Goal: Task Accomplishment & Management: Complete application form

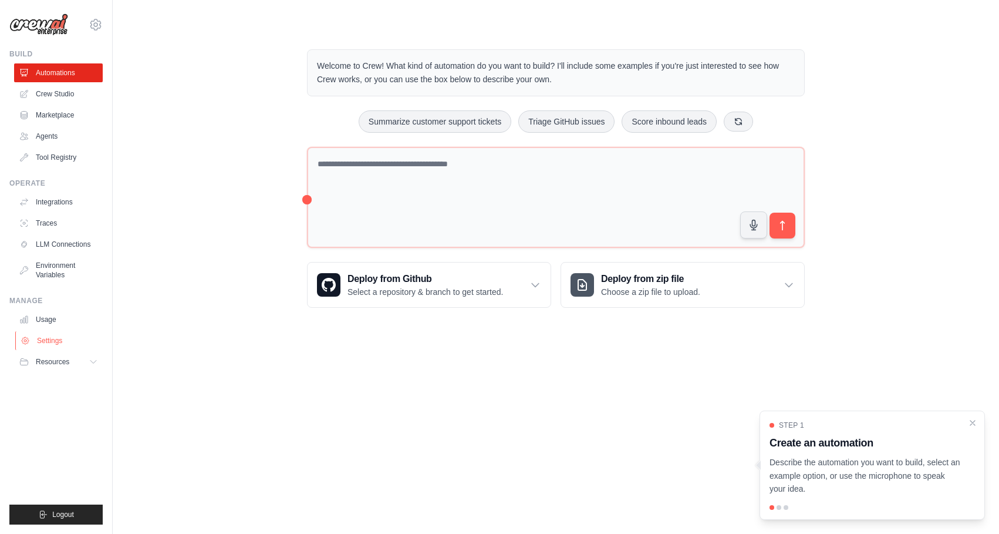
click at [51, 341] on link "Settings" at bounding box center [59, 340] width 89 height 19
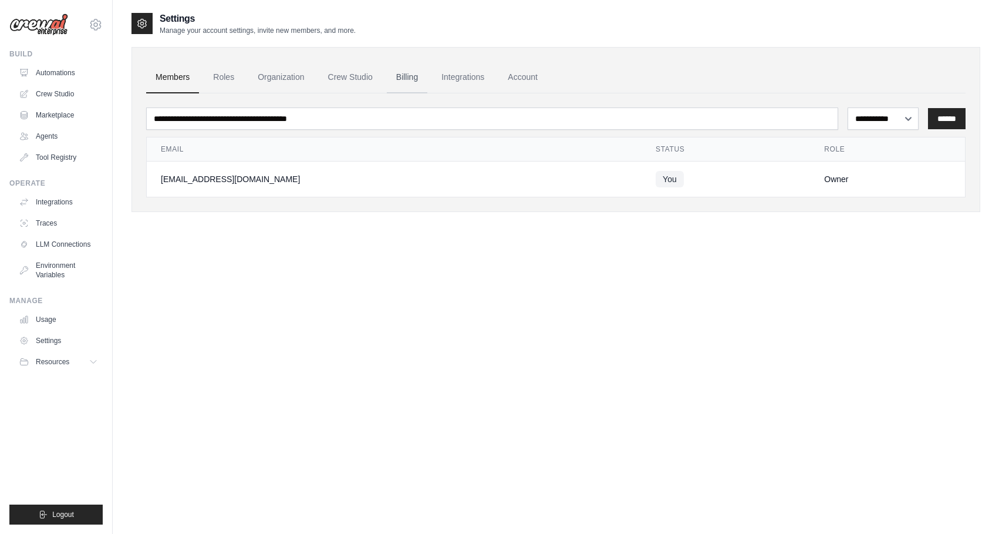
click at [408, 78] on link "Billing" at bounding box center [407, 78] width 41 height 32
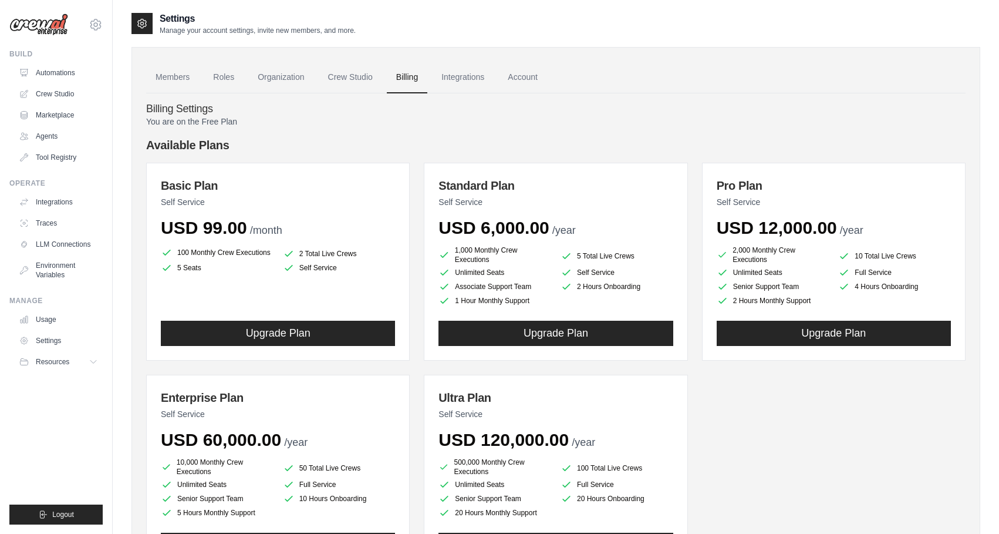
click at [208, 193] on div "Basic Plan Self Service USD 99.00 /month" at bounding box center [278, 207] width 234 height 61
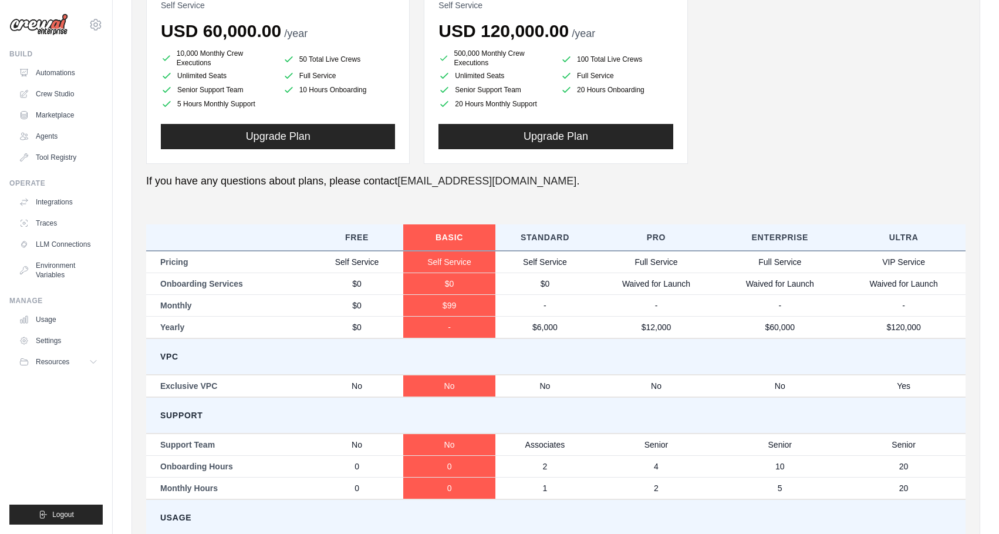
scroll to position [366, 0]
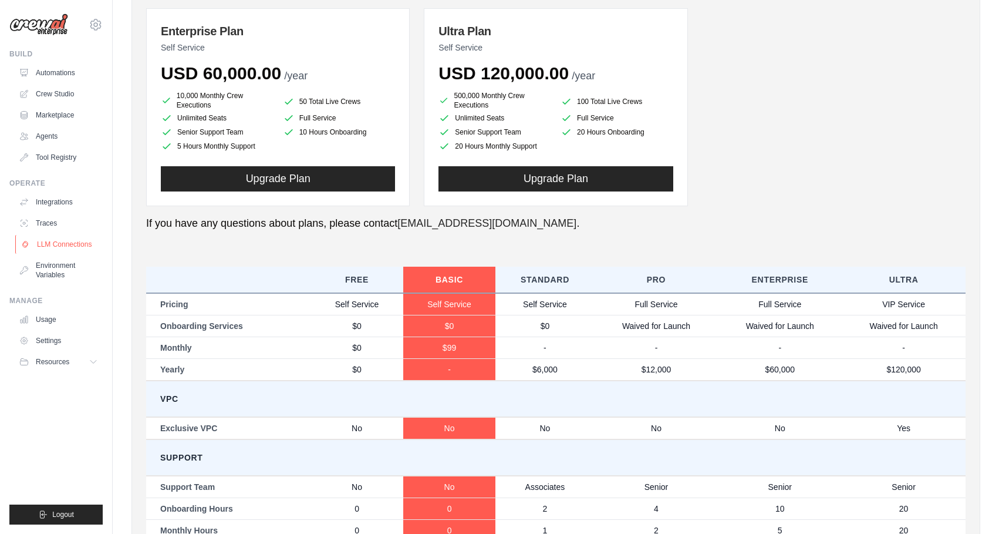
click at [73, 242] on link "LLM Connections" at bounding box center [59, 244] width 89 height 19
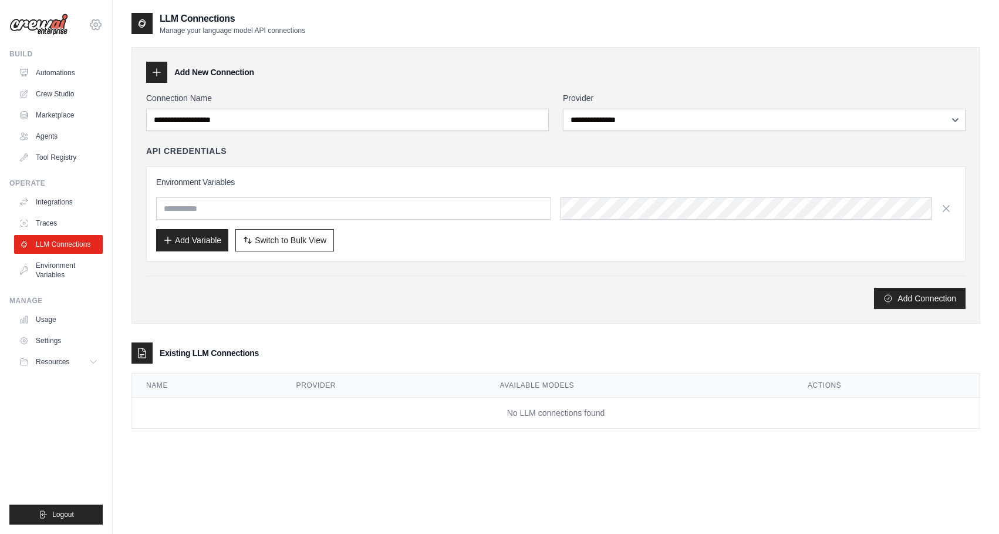
click at [93, 23] on icon at bounding box center [96, 25] width 14 height 14
click at [76, 80] on link "Settings" at bounding box center [95, 79] width 103 height 21
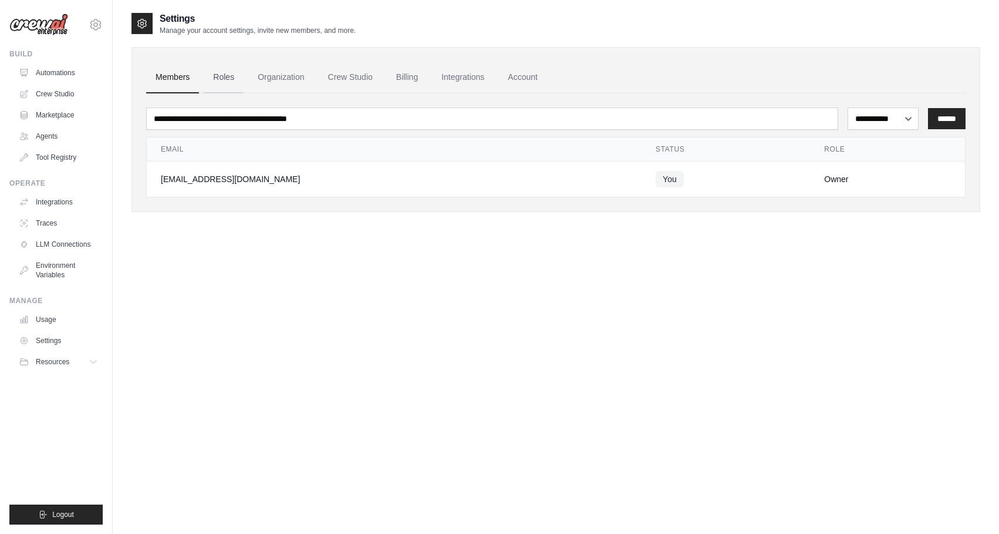
click at [223, 78] on link "Roles" at bounding box center [224, 78] width 40 height 32
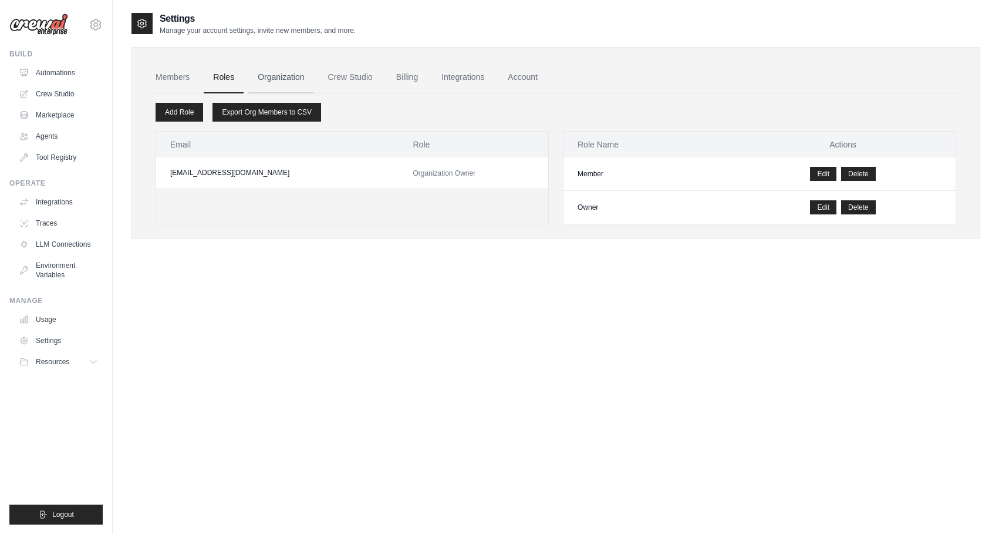
click at [286, 77] on link "Organization" at bounding box center [280, 78] width 65 height 32
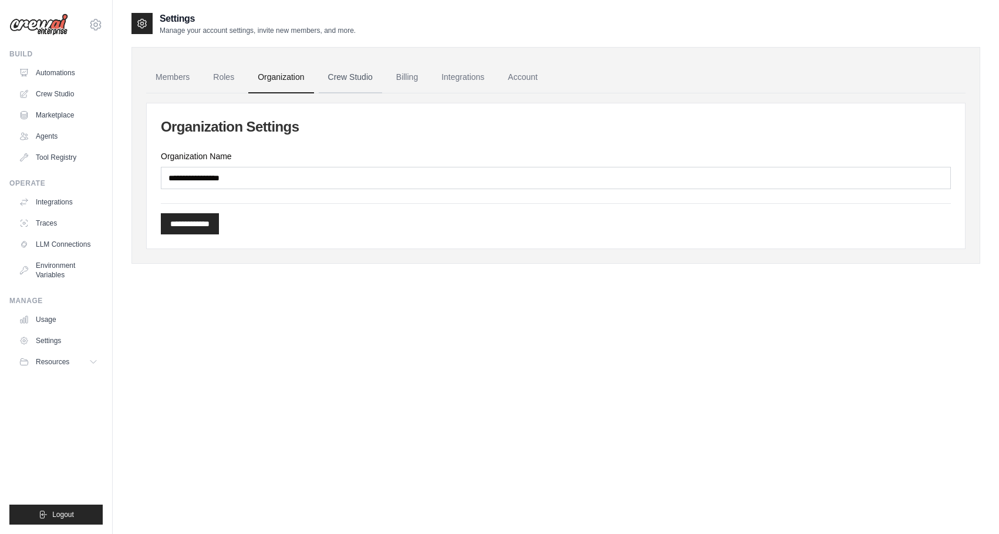
click at [357, 82] on link "Crew Studio" at bounding box center [350, 78] width 63 height 32
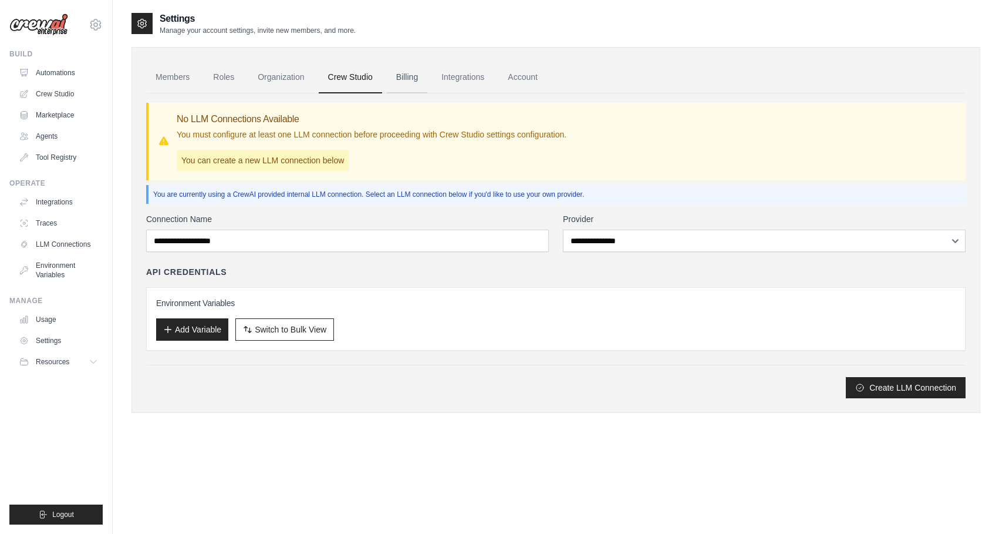
click at [417, 83] on link "Billing" at bounding box center [407, 78] width 41 height 32
click at [404, 79] on link "Billing" at bounding box center [407, 78] width 41 height 32
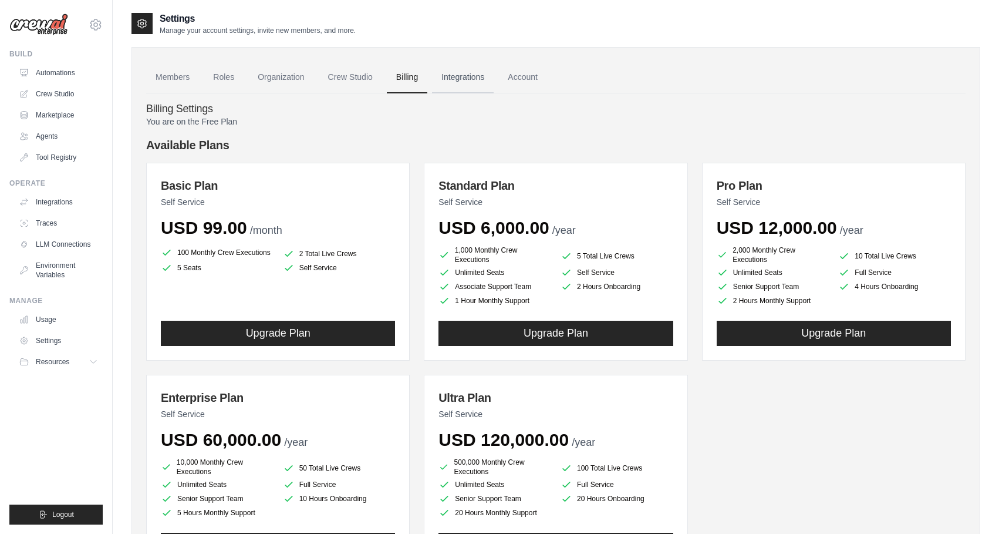
click at [469, 77] on link "Integrations" at bounding box center [463, 78] width 62 height 32
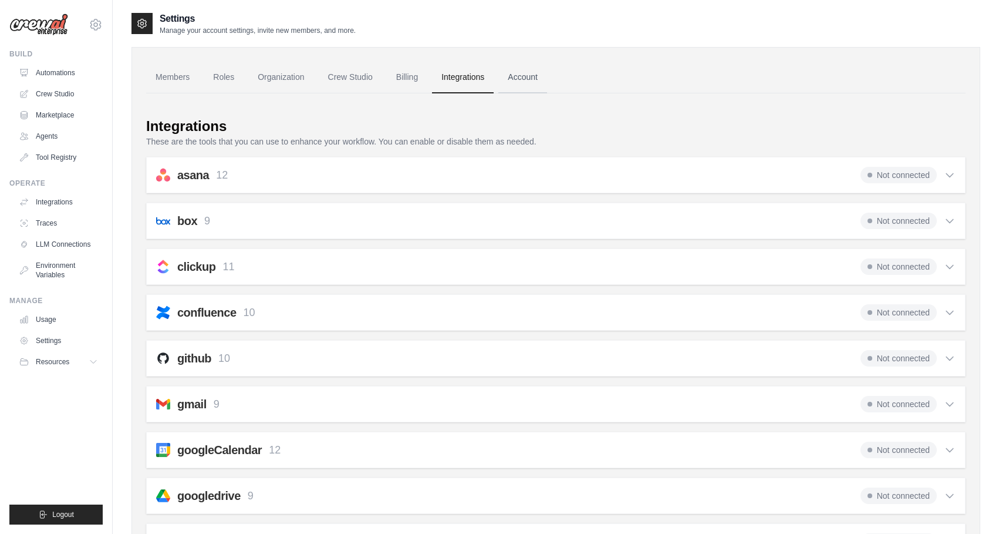
click at [520, 76] on link "Account" at bounding box center [523, 78] width 49 height 32
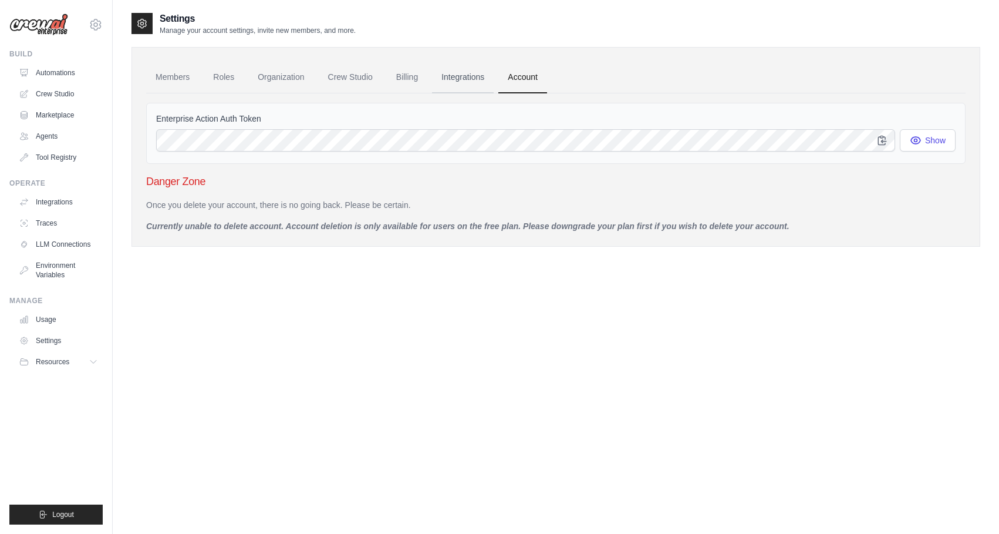
click at [458, 77] on link "Integrations" at bounding box center [463, 78] width 62 height 32
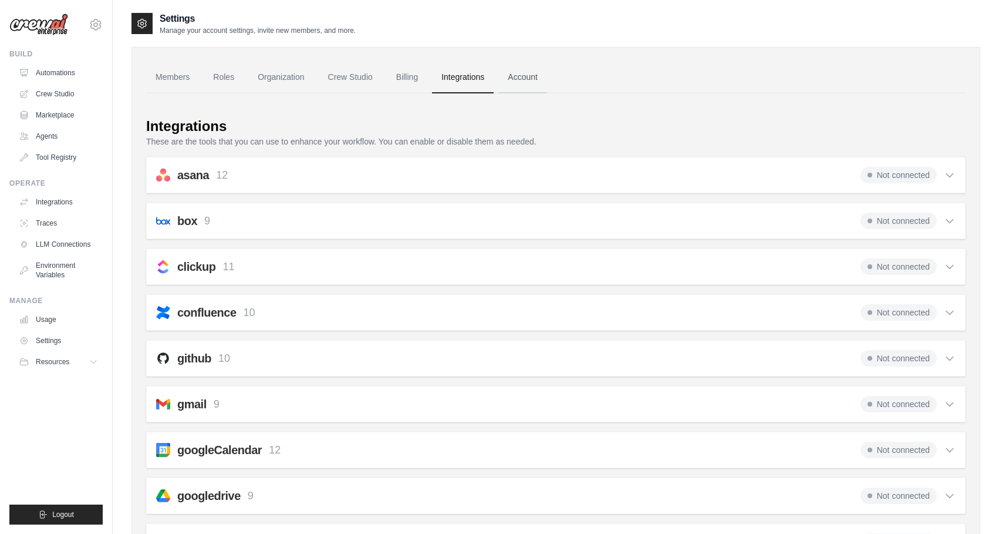
click at [512, 77] on link "Account" at bounding box center [523, 78] width 49 height 32
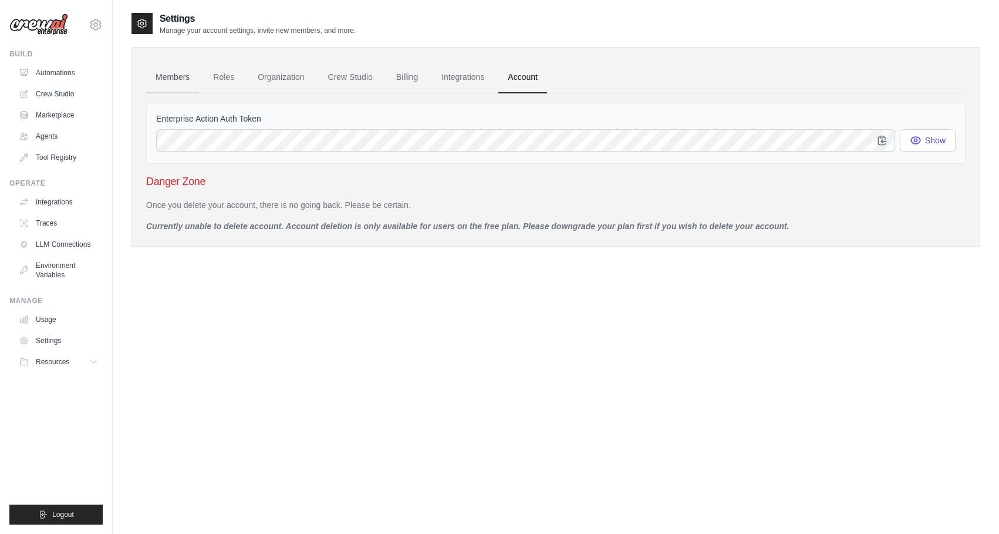
click at [161, 78] on link "Members" at bounding box center [172, 78] width 53 height 32
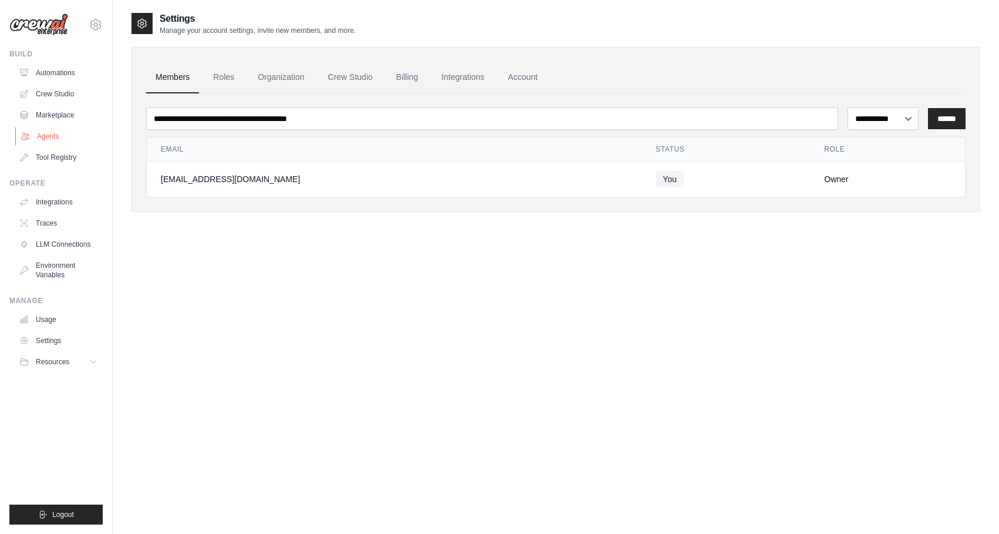
click at [55, 137] on link "Agents" at bounding box center [59, 136] width 89 height 19
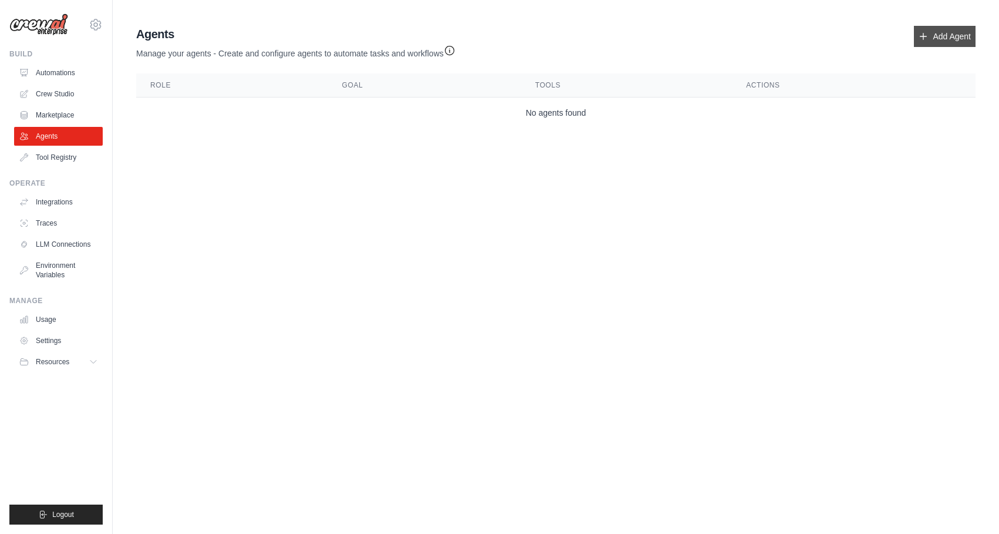
click at [941, 35] on link "Add Agent" at bounding box center [945, 36] width 62 height 21
click at [933, 31] on link "Add Agent" at bounding box center [945, 36] width 62 height 21
click at [923, 36] on icon at bounding box center [924, 36] width 6 height 6
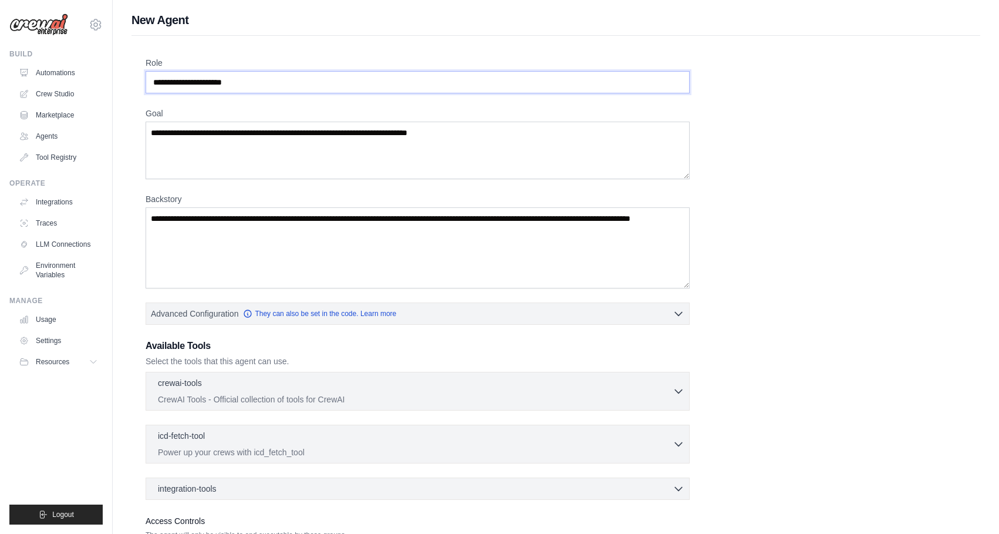
click at [467, 86] on input "Role" at bounding box center [418, 82] width 544 height 22
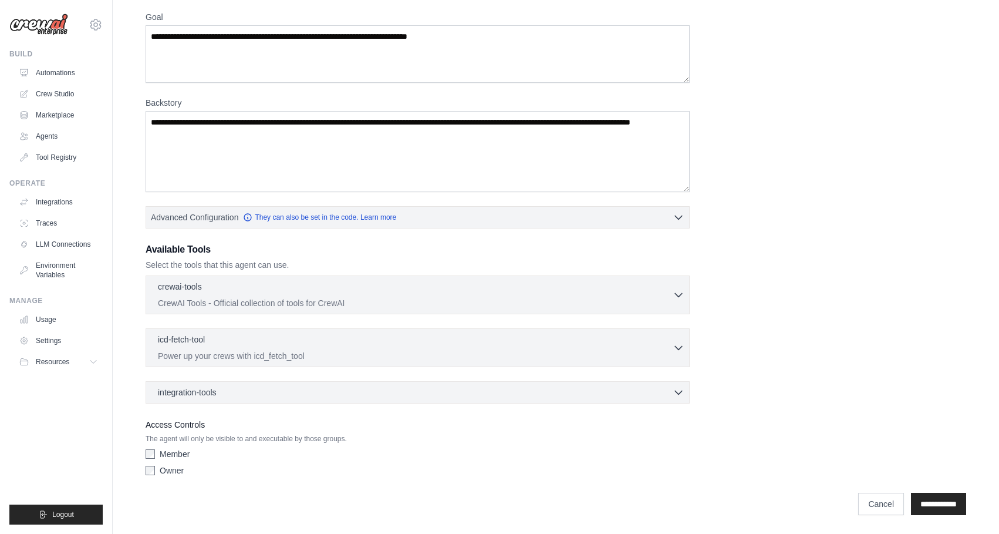
scroll to position [96, 0]
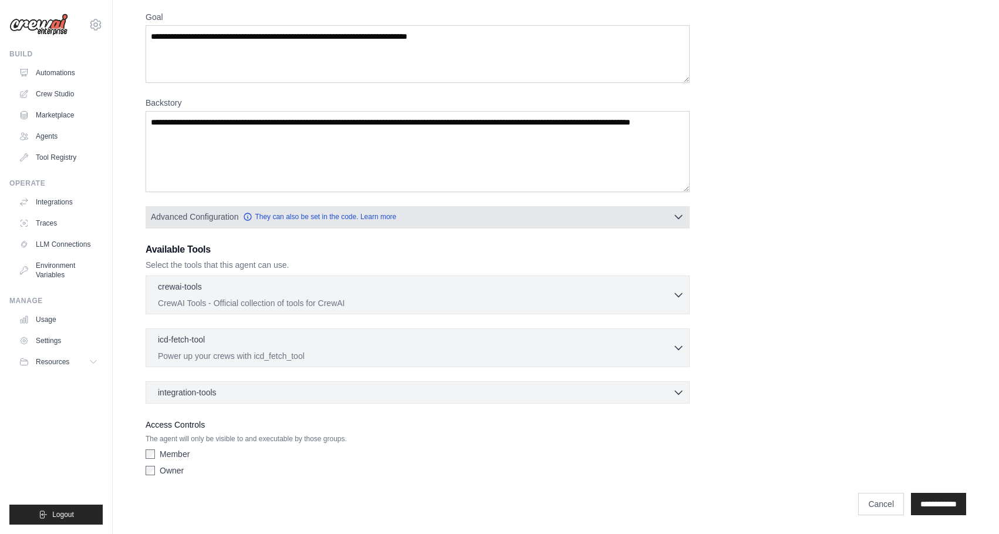
click at [455, 216] on button "Advanced Configuration They can also be set in the code. Learn more" at bounding box center [417, 216] width 543 height 21
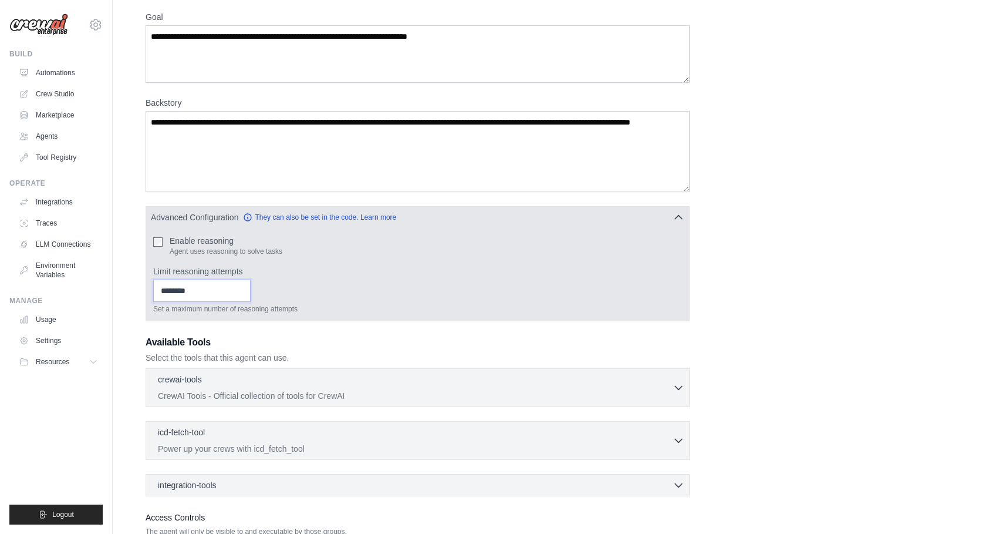
click at [247, 290] on input "*" at bounding box center [201, 291] width 97 height 22
click at [244, 295] on input "*" at bounding box center [201, 291] width 97 height 22
click at [245, 287] on input "*" at bounding box center [201, 291] width 97 height 22
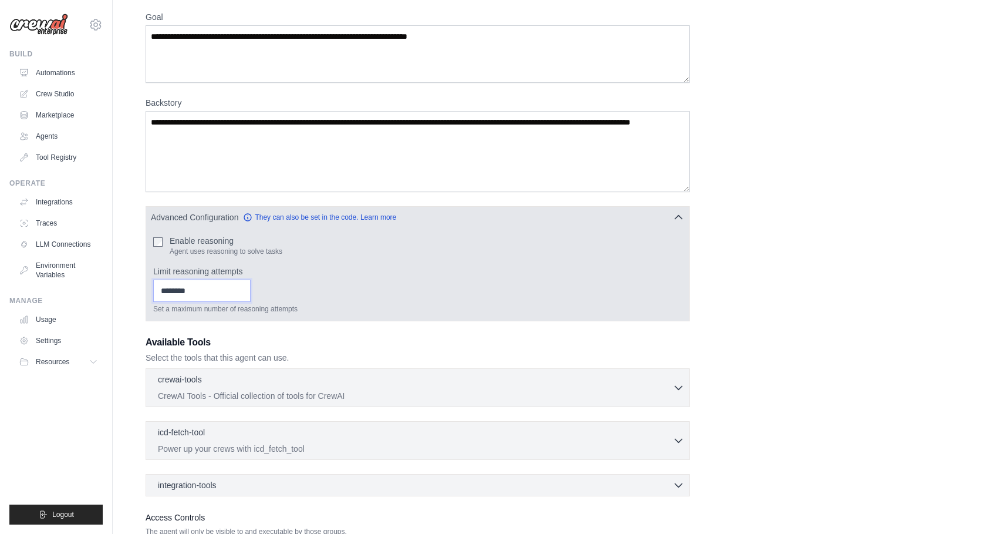
click at [245, 287] on input "*" at bounding box center [201, 291] width 97 height 22
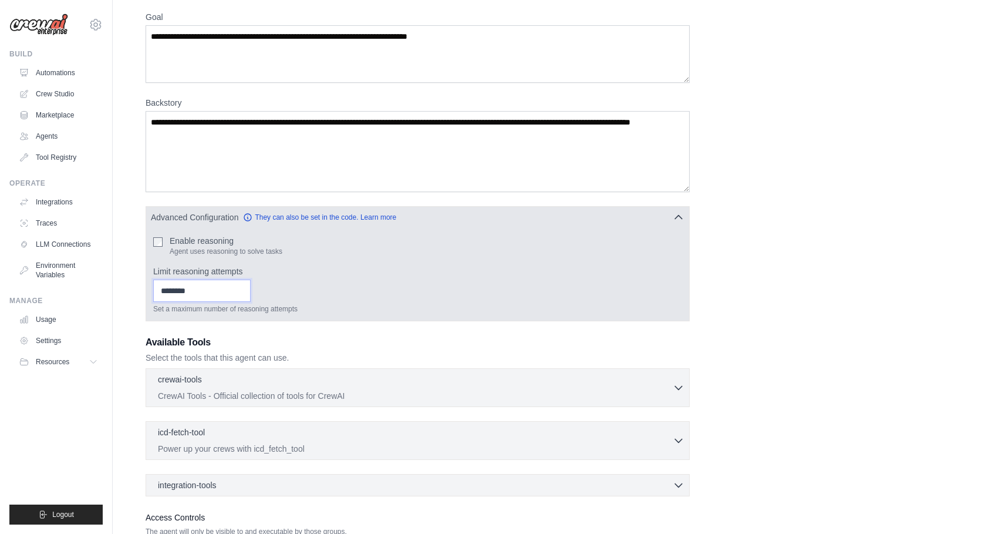
click at [245, 287] on input "*" at bounding box center [201, 291] width 97 height 22
click at [245, 287] on input "**" at bounding box center [201, 291] width 97 height 22
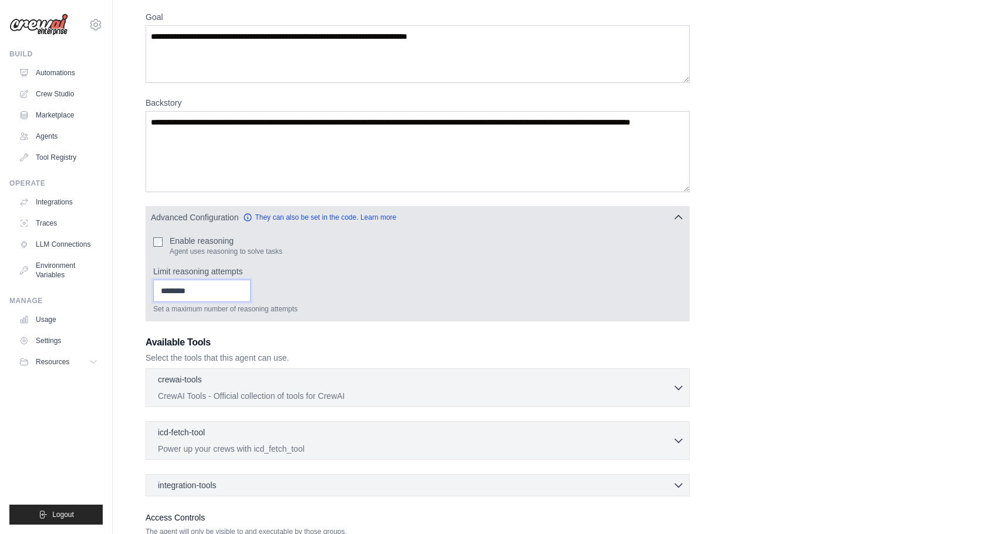
click at [245, 287] on input "**" at bounding box center [201, 291] width 97 height 22
type input "*"
click at [244, 292] on input "*" at bounding box center [201, 291] width 97 height 22
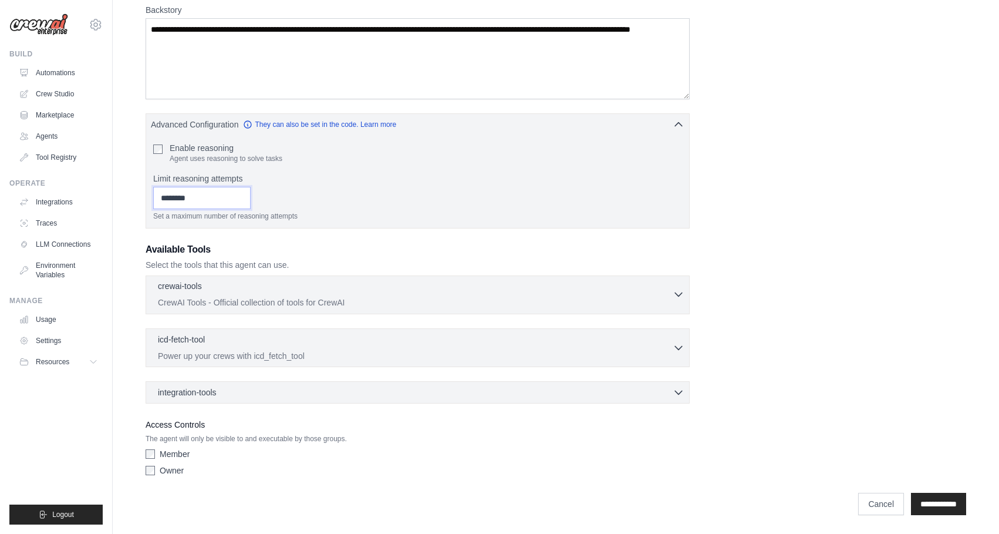
scroll to position [189, 0]
click at [274, 284] on div "crewai-tools 0 selected" at bounding box center [415, 287] width 515 height 14
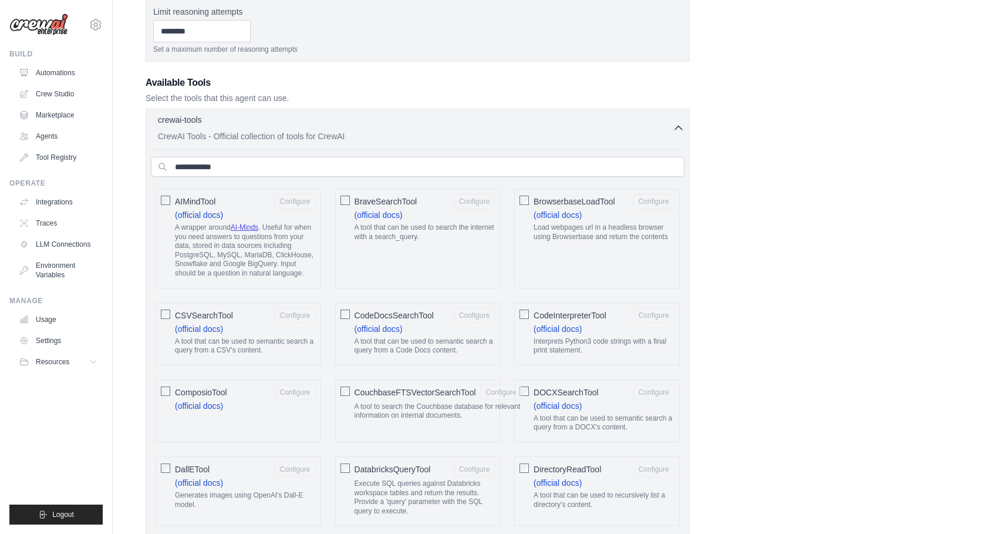
scroll to position [362, 0]
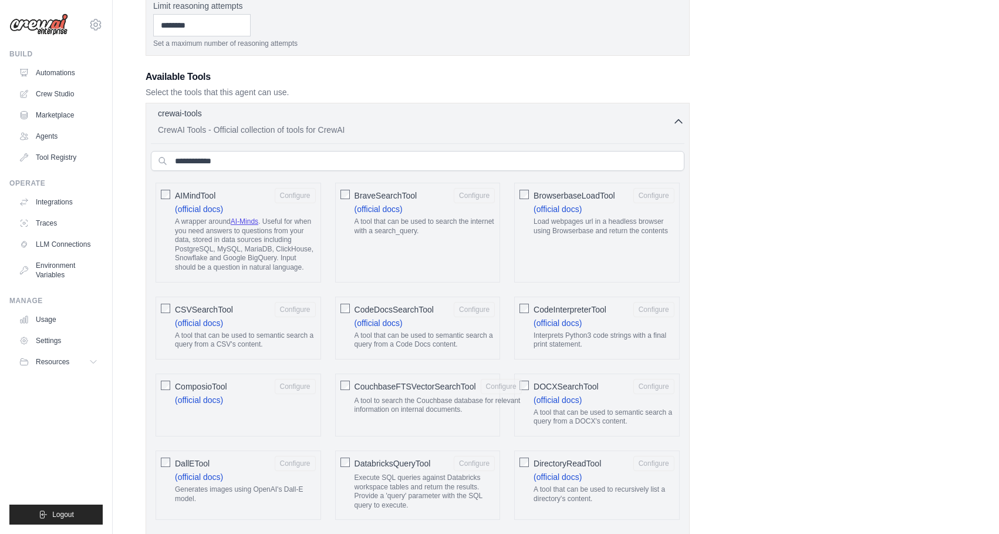
click at [678, 119] on icon "button" at bounding box center [679, 122] width 12 height 12
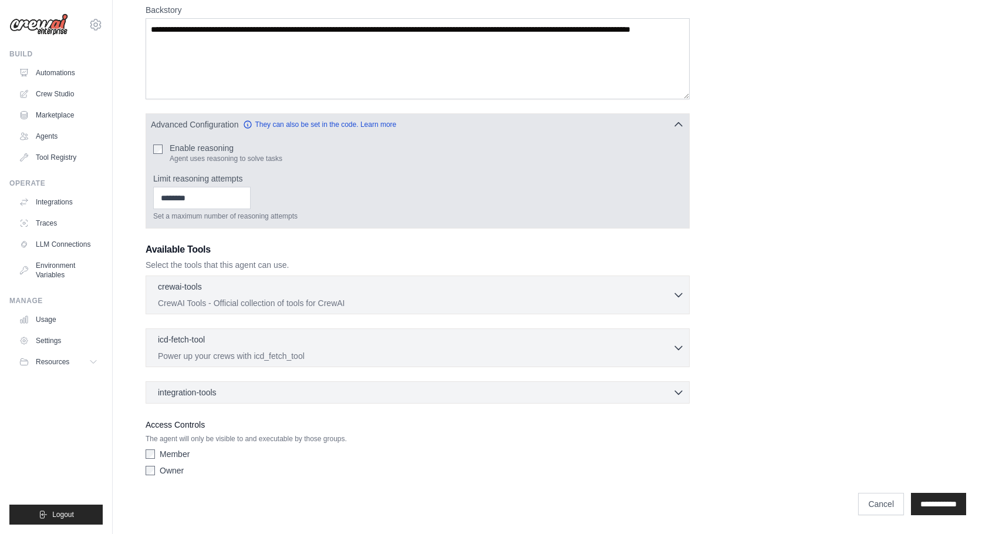
scroll to position [189, 0]
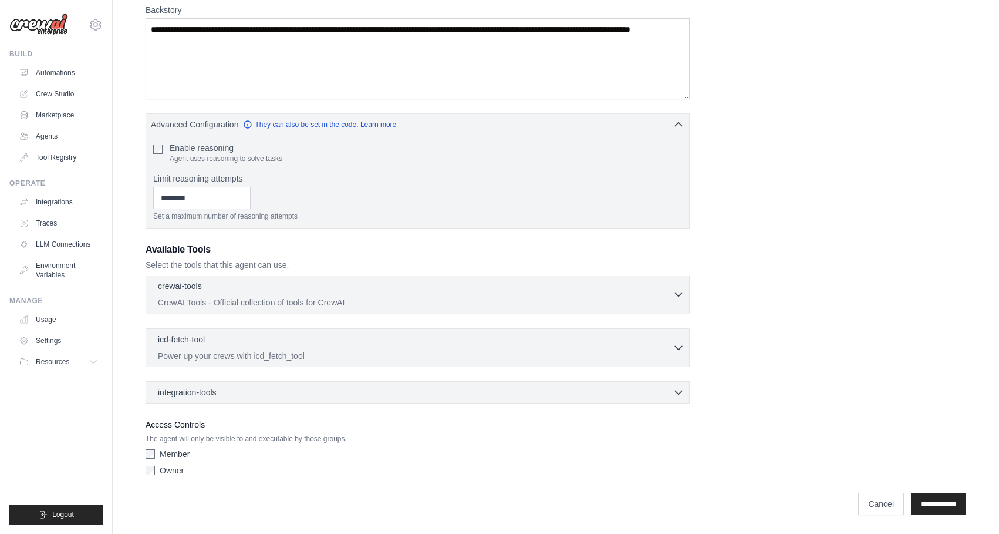
click at [678, 294] on icon "button" at bounding box center [679, 294] width 12 height 12
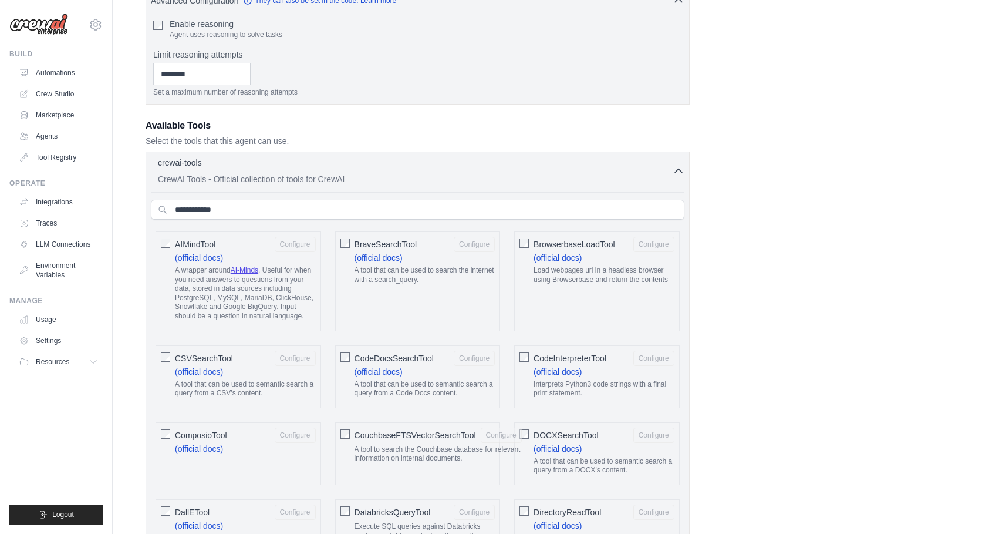
scroll to position [309, 0]
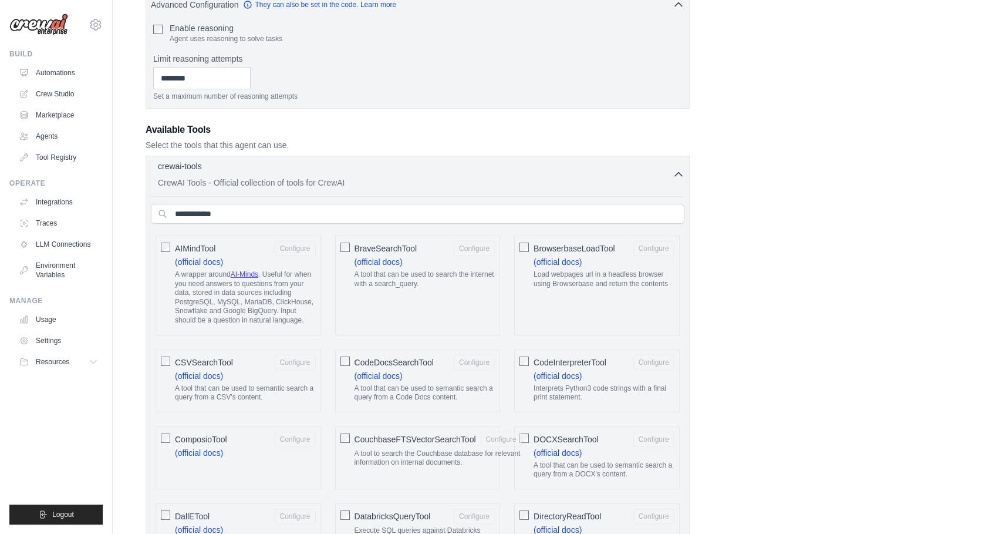
click at [681, 180] on icon "button" at bounding box center [679, 175] width 12 height 12
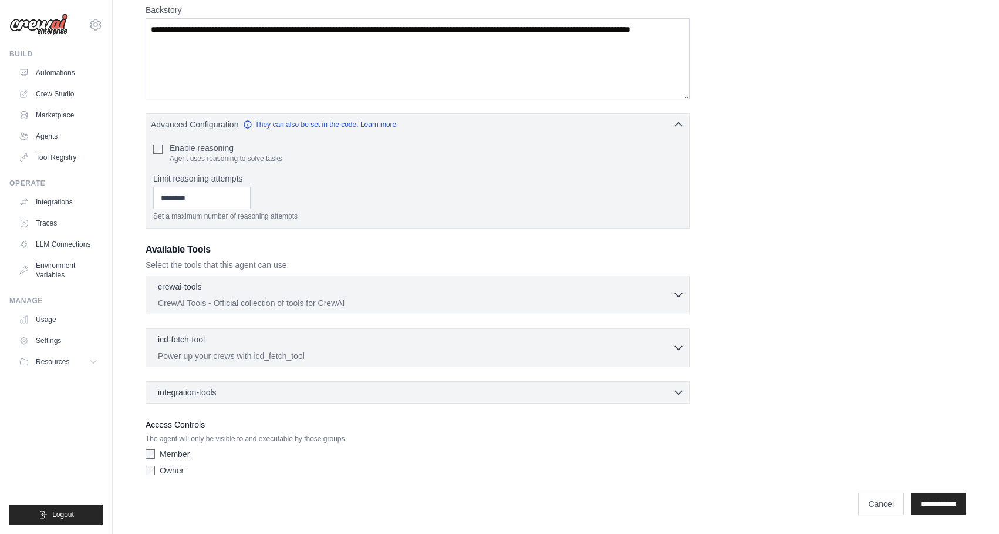
scroll to position [189, 0]
click at [679, 343] on icon "button" at bounding box center [679, 347] width 12 height 12
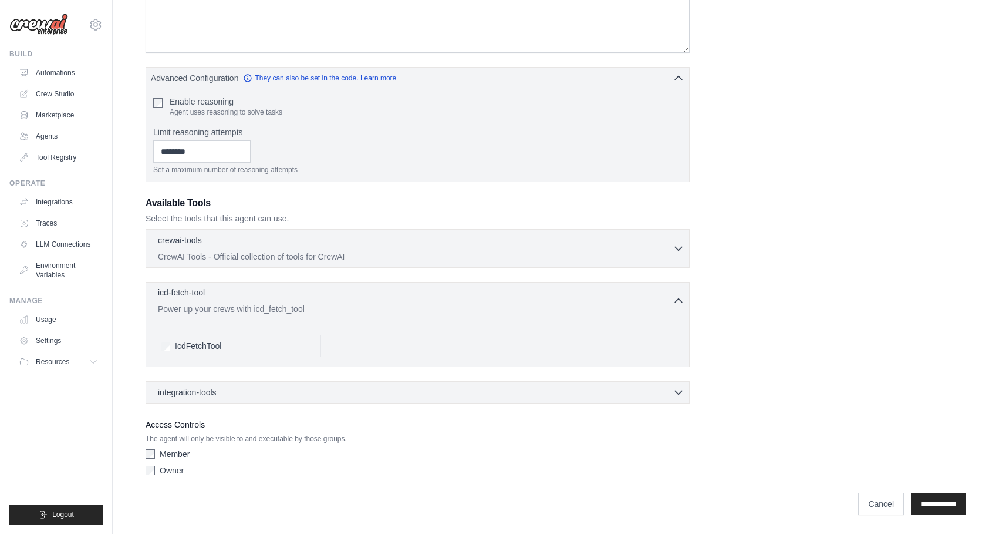
scroll to position [235, 0]
click at [679, 298] on icon "button" at bounding box center [679, 301] width 12 height 12
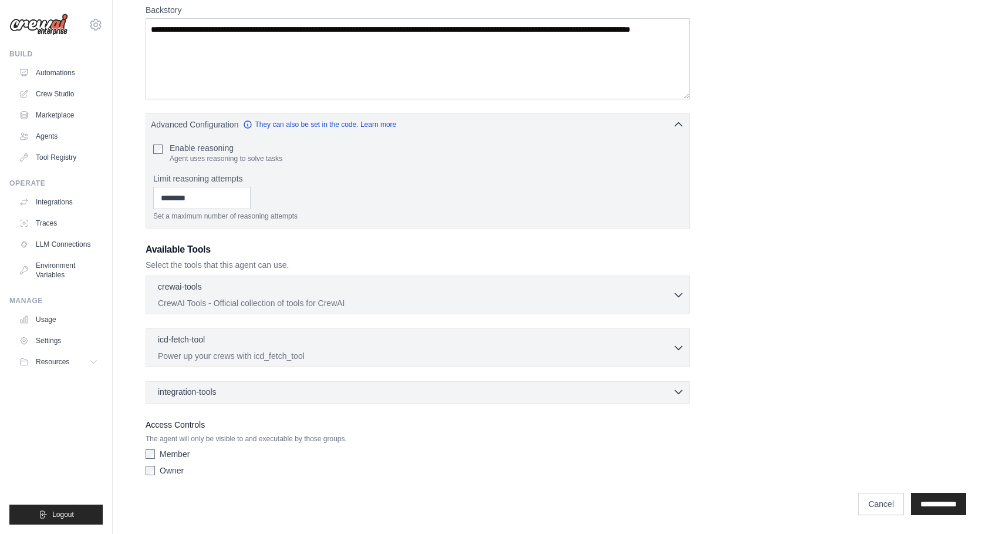
click at [681, 391] on icon "button" at bounding box center [679, 392] width 12 height 12
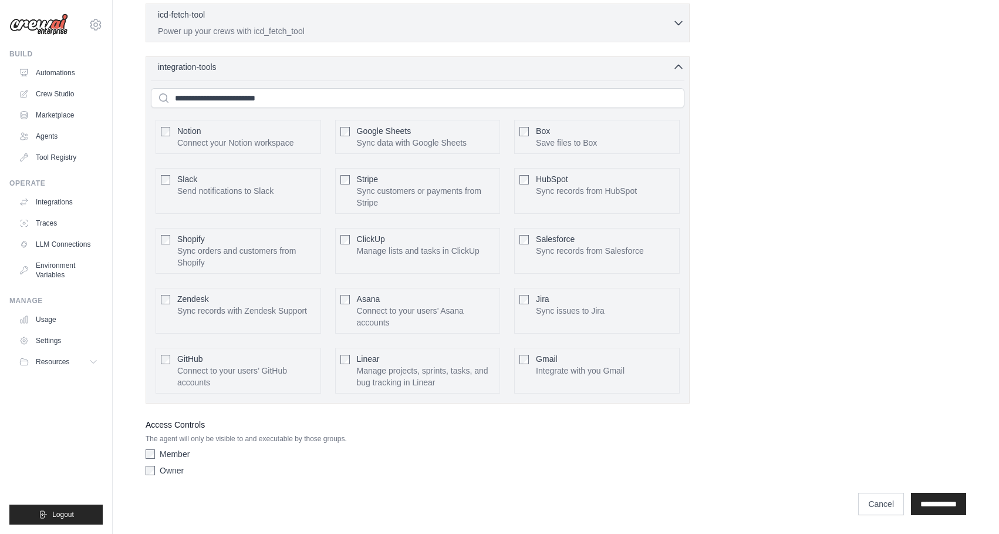
scroll to position [514, 0]
